Goal: Find contact information: Find contact information

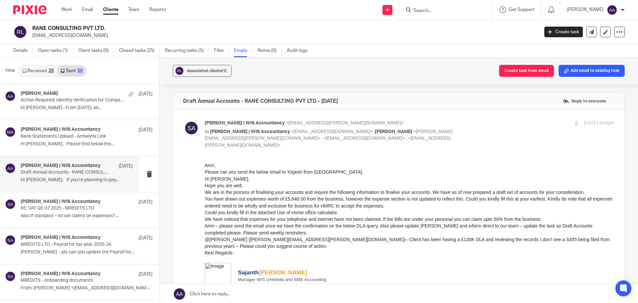
scroll to position [6146, 0]
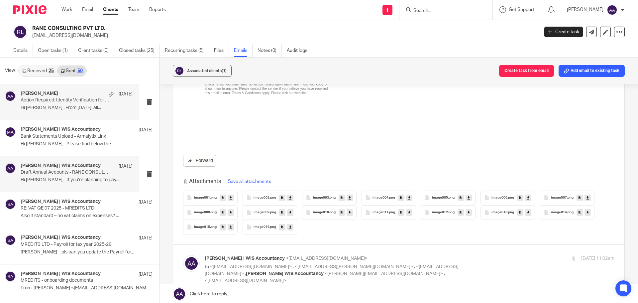
click at [80, 106] on p "Hi [PERSON_NAME] , From [DATE], all..." at bounding box center [77, 108] width 112 height 6
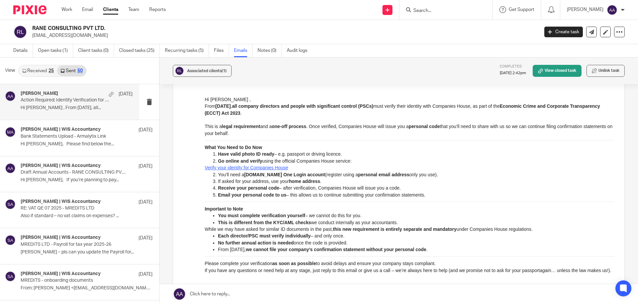
scroll to position [66, 0]
click at [72, 136] on p "Bank Statements Upload - Armalytix Link" at bounding box center [66, 137] width 90 height 6
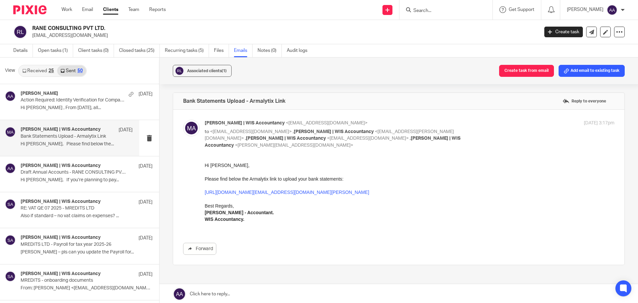
scroll to position [0, 0]
click at [65, 106] on p "Hi [PERSON_NAME] , From [DATE], all..." at bounding box center [77, 108] width 112 height 6
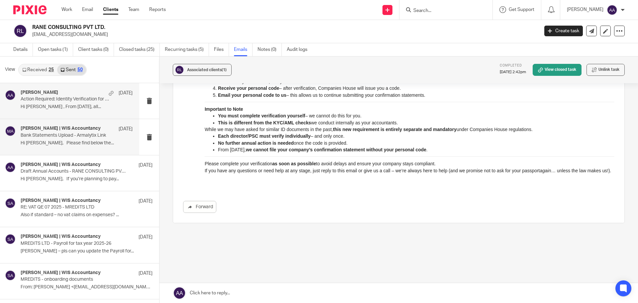
click at [88, 134] on p "Bank Statements Upload - Armalytix Link" at bounding box center [66, 136] width 90 height 6
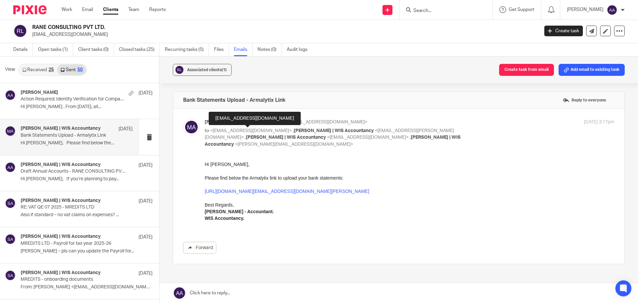
drag, startPoint x: 256, startPoint y: 131, endPoint x: 225, endPoint y: 144, distance: 34.6
click at [235, 144] on span "<[PERSON_NAME][EMAIL_ADDRESS][DOMAIN_NAME]>" at bounding box center [294, 144] width 118 height 5
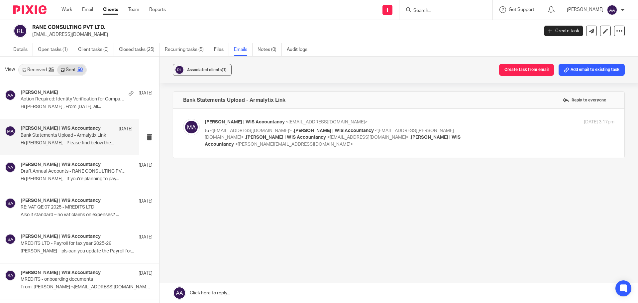
click at [246, 138] on span "[PERSON_NAME] | WIS Accountancy" at bounding box center [286, 137] width 80 height 5
checkbox input "true"
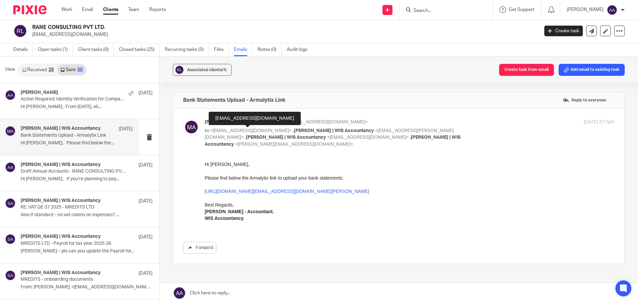
drag, startPoint x: 215, startPoint y: 117, endPoint x: 291, endPoint y: 116, distance: 76.8
click at [291, 116] on div "[EMAIL_ADDRESS][DOMAIN_NAME]" at bounding box center [255, 118] width 92 height 13
copy div "[EMAIL_ADDRESS][DOMAIN_NAME]"
drag, startPoint x: 105, startPoint y: 27, endPoint x: 31, endPoint y: 26, distance: 73.8
click at [31, 26] on div "RANE CONSULTING PVT LTD. [EMAIL_ADDRESS][DOMAIN_NAME]" at bounding box center [273, 31] width 521 height 14
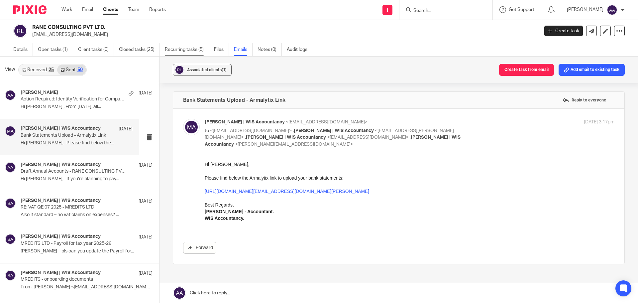
copy h2 "RANE CONSULTING PVT LTD."
